Goal: Obtain resource: Obtain resource

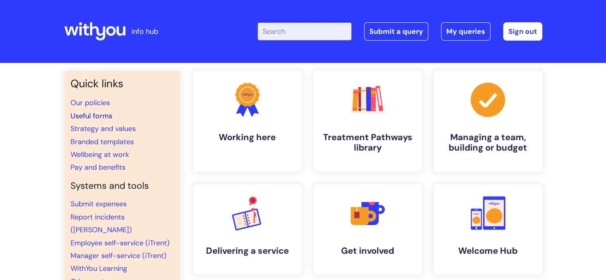
click at [86, 112] on link "Useful forms" at bounding box center [92, 116] width 42 height 10
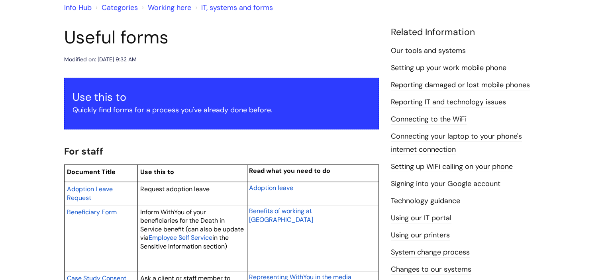
scroll to position [159, 0]
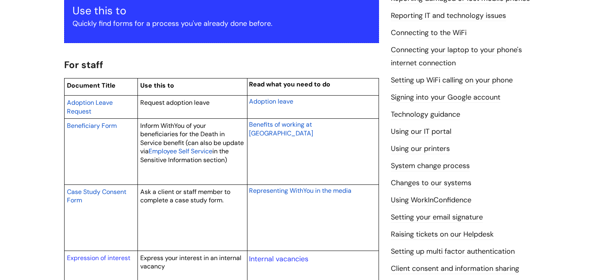
click at [536, 131] on li "Using our IT portal" at bounding box center [466, 131] width 151 height 13
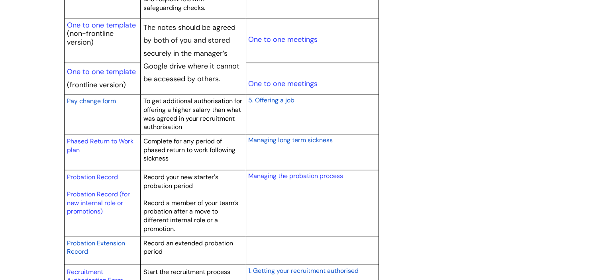
scroll to position [1166, 0]
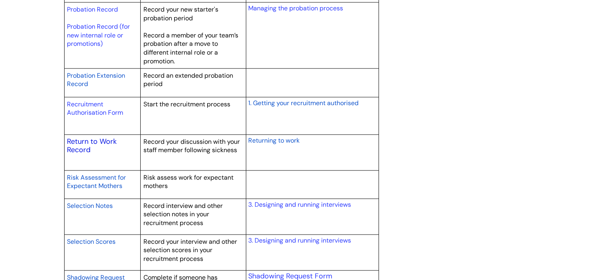
click at [109, 139] on link "Return to Work Record" at bounding box center [92, 146] width 50 height 18
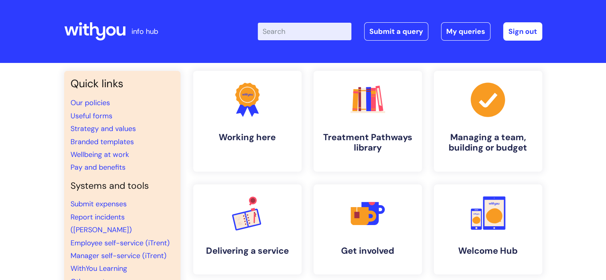
click at [302, 32] on input "Enter your search term here..." at bounding box center [305, 32] width 94 height 18
click at [96, 116] on link "Useful forms" at bounding box center [92, 116] width 42 height 10
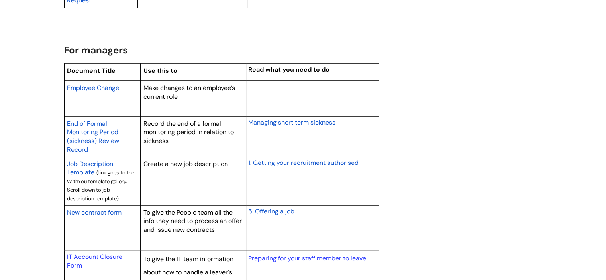
scroll to position [1421, 0]
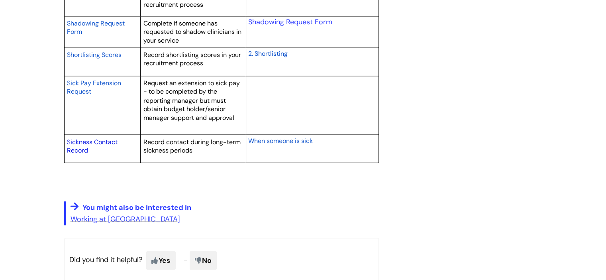
click at [75, 146] on link "Sickness Contact Record" at bounding box center [92, 145] width 51 height 17
